Goal: Book appointment/travel/reservation

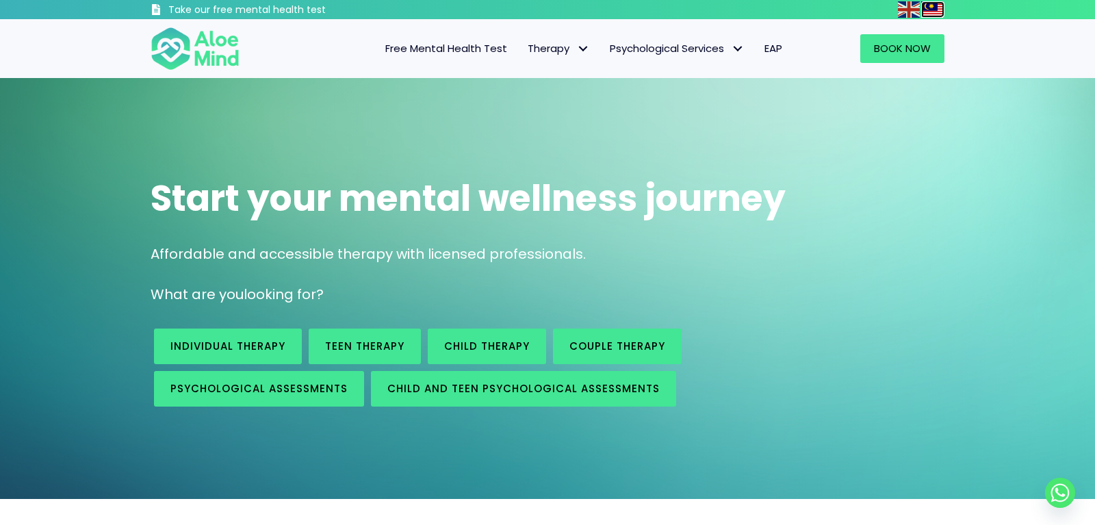
click at [930, 5] on img at bounding box center [932, 9] width 22 height 16
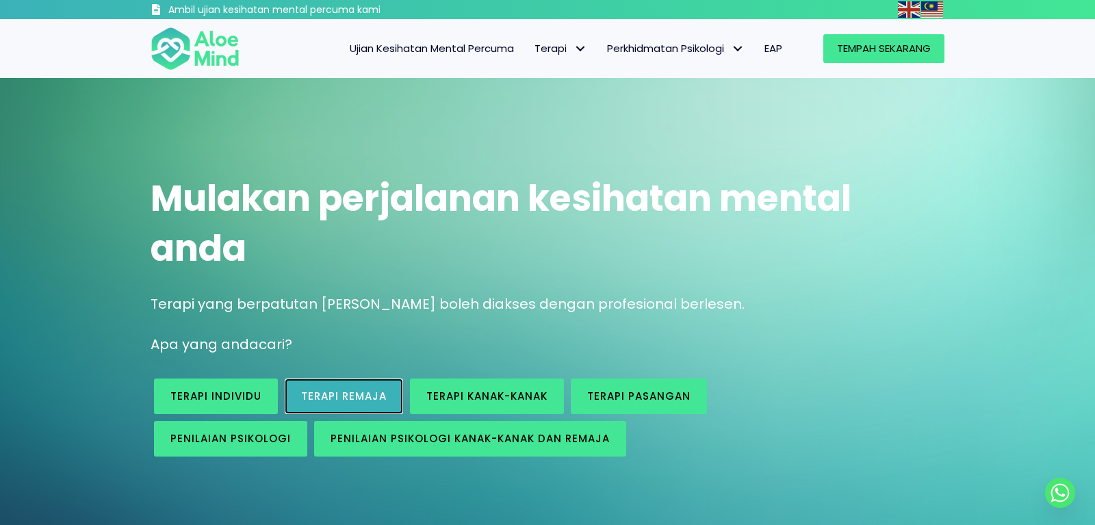
click at [341, 386] on link "Terapi Remaja" at bounding box center [344, 397] width 118 height 36
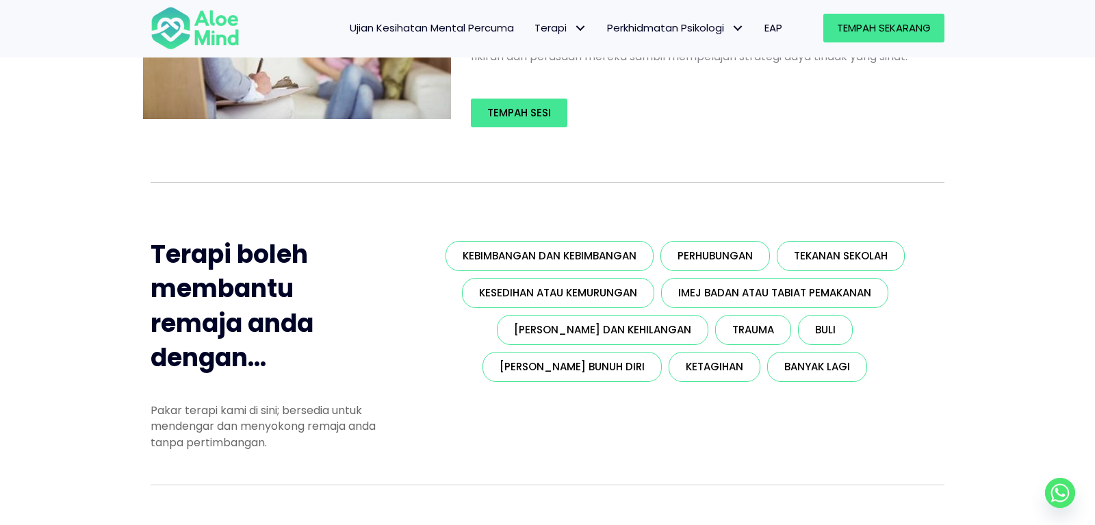
scroll to position [209, 0]
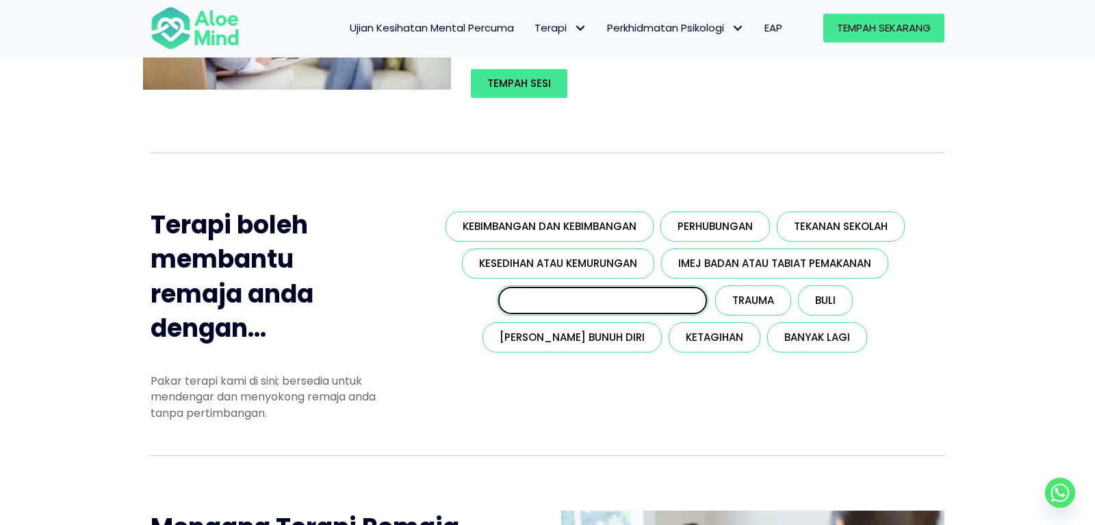
click at [497, 311] on link "[PERSON_NAME] dan kehilangan" at bounding box center [603, 300] width 212 height 30
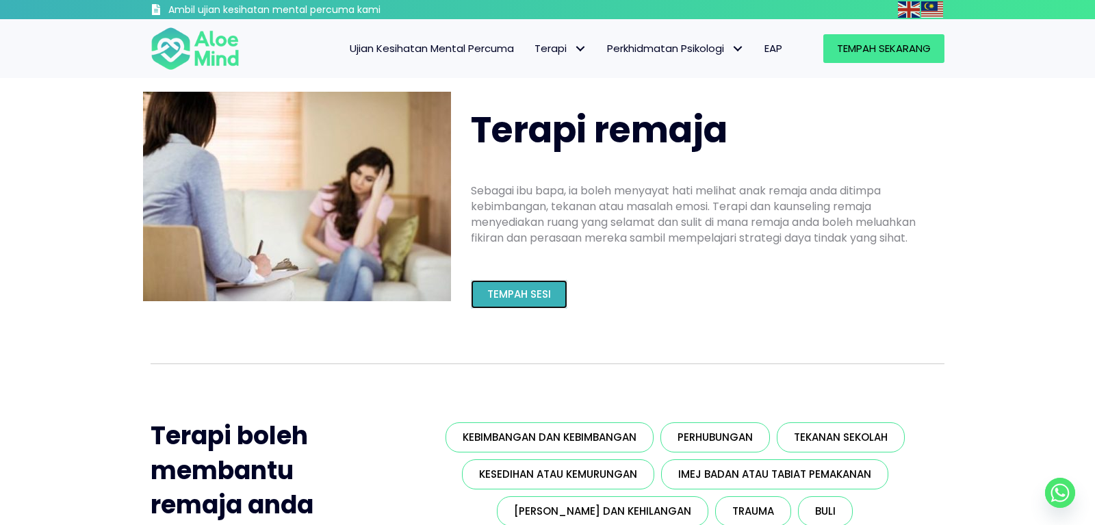
click at [509, 298] on font "Tempah Sesi" at bounding box center [519, 294] width 64 height 14
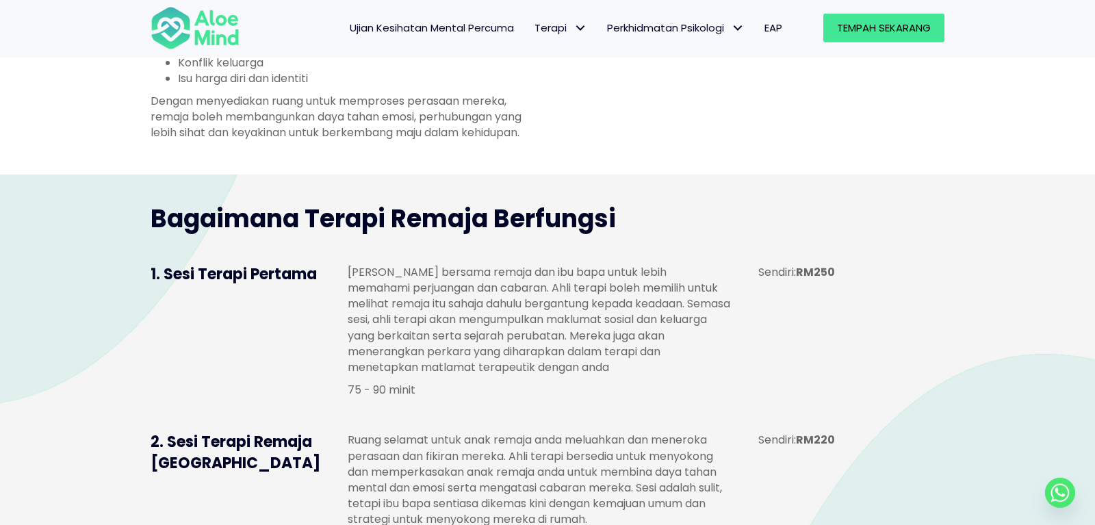
scroll to position [978, 0]
